Goal: Task Accomplishment & Management: Use online tool/utility

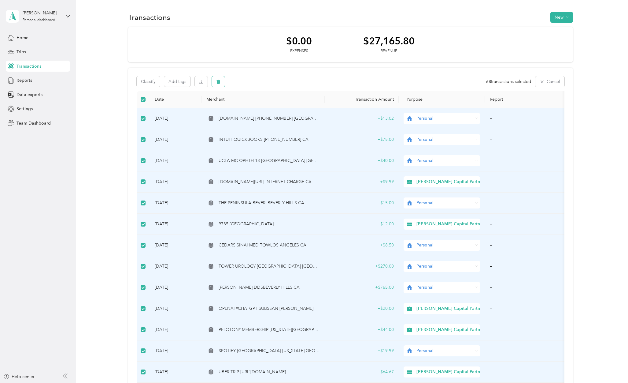
click at [217, 82] on icon "button" at bounding box center [219, 82] width 4 height 4
click at [272, 107] on button "Yes" at bounding box center [272, 107] width 12 height 10
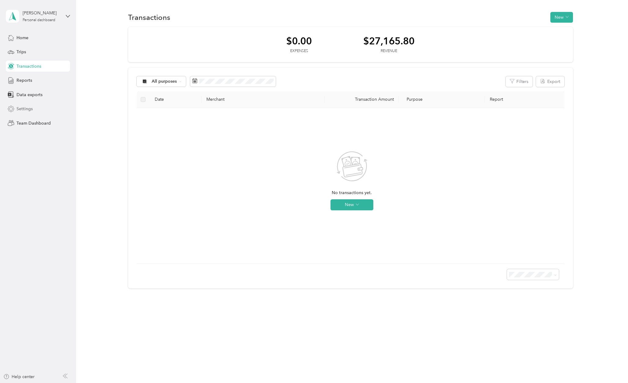
click at [26, 110] on span "Settings" at bounding box center [25, 109] width 16 height 6
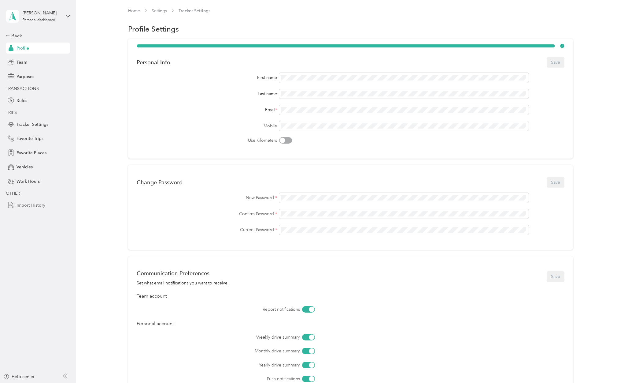
click at [29, 202] on div "Import History" at bounding box center [38, 204] width 64 height 11
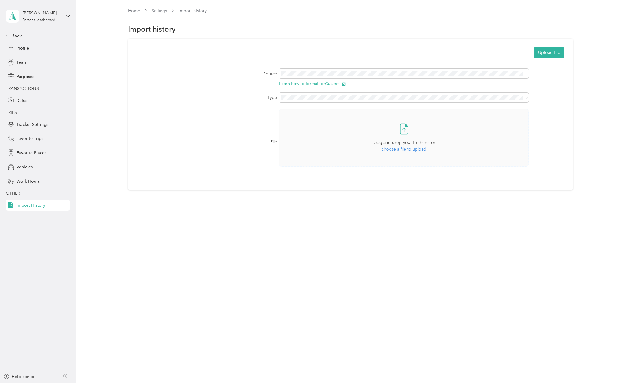
click at [410, 151] on span "choose a file to upload" at bounding box center [404, 149] width 45 height 5
click at [308, 120] on span "Transactions" at bounding box center [297, 118] width 24 height 5
click at [556, 55] on button "Upload file" at bounding box center [549, 52] width 31 height 11
click at [20, 34] on div "Back" at bounding box center [36, 35] width 61 height 7
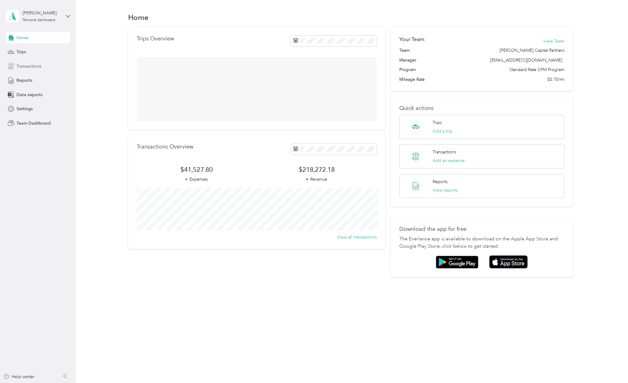
click at [24, 65] on span "Transactions" at bounding box center [29, 66] width 25 height 6
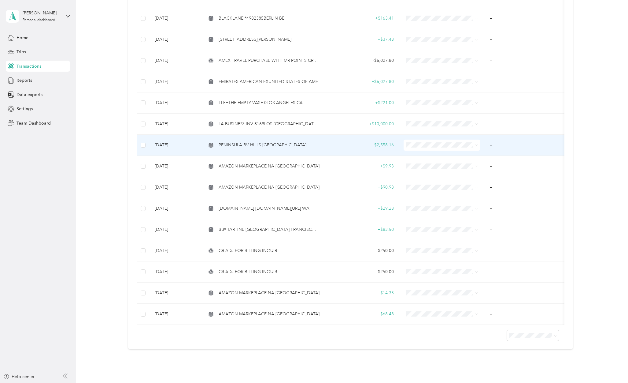
scroll to position [1015, 0]
